Goal: Information Seeking & Learning: Learn about a topic

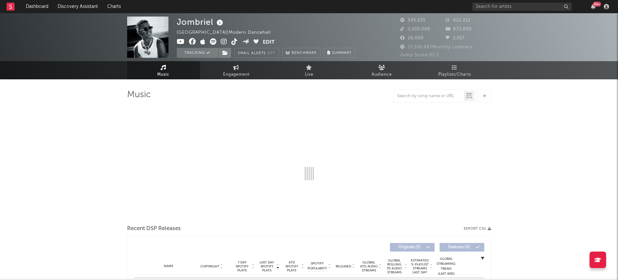
select select "6m"
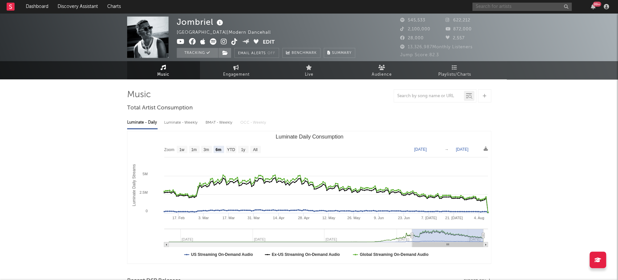
click at [509, 6] on input "text" at bounding box center [521, 7] width 99 height 8
click at [515, 6] on input "[PERSON_NAME]" at bounding box center [521, 7] width 99 height 8
click at [520, 6] on input "[PERSON_NAME]" at bounding box center [521, 7] width 99 height 8
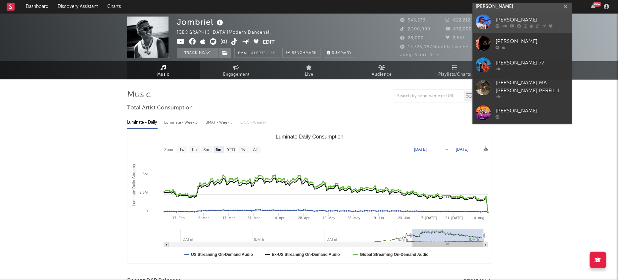
type input "[PERSON_NAME]"
click at [485, 21] on div at bounding box center [483, 22] width 15 height 15
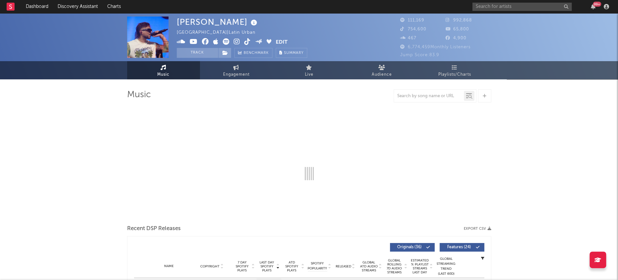
select select "6m"
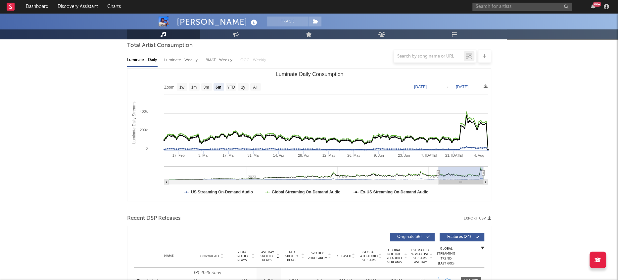
scroll to position [72, 0]
